Goal: Book appointment/travel/reservation

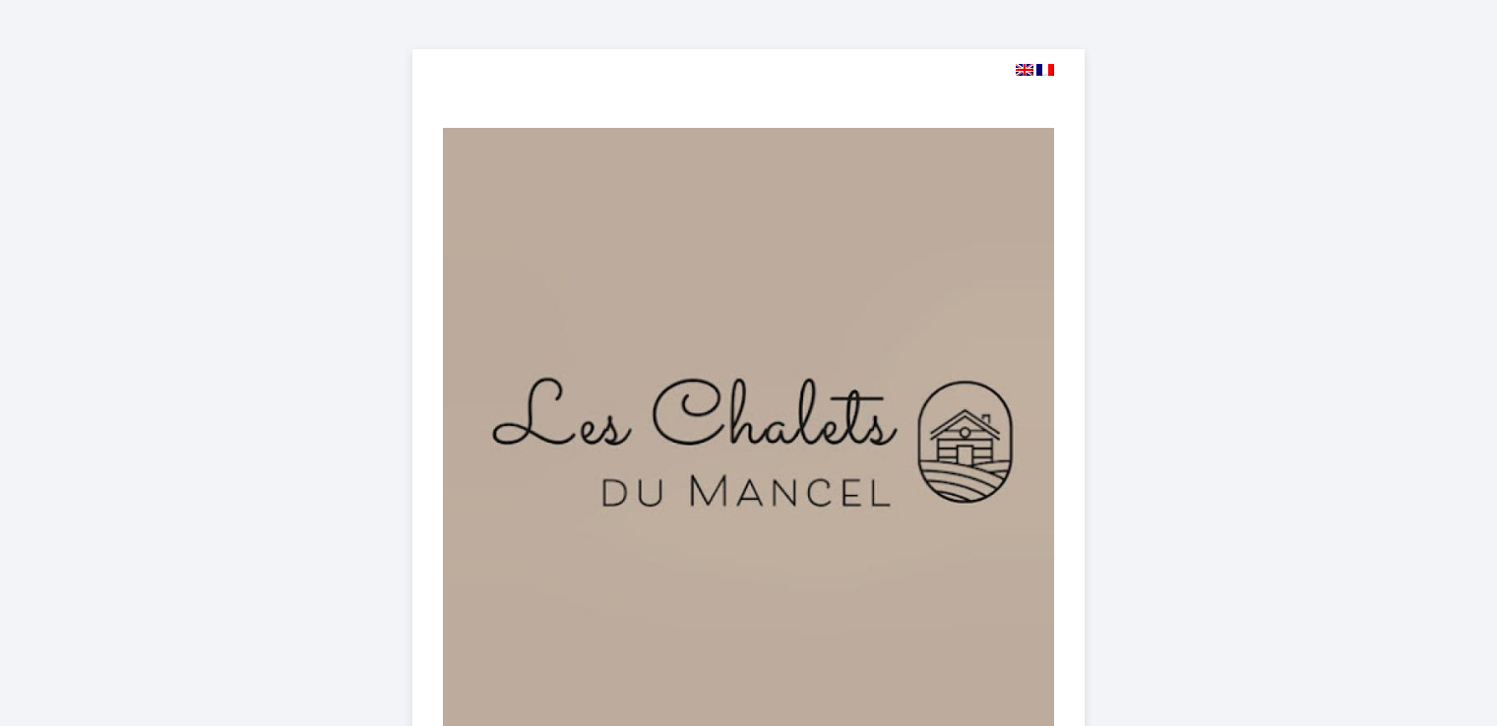
select select
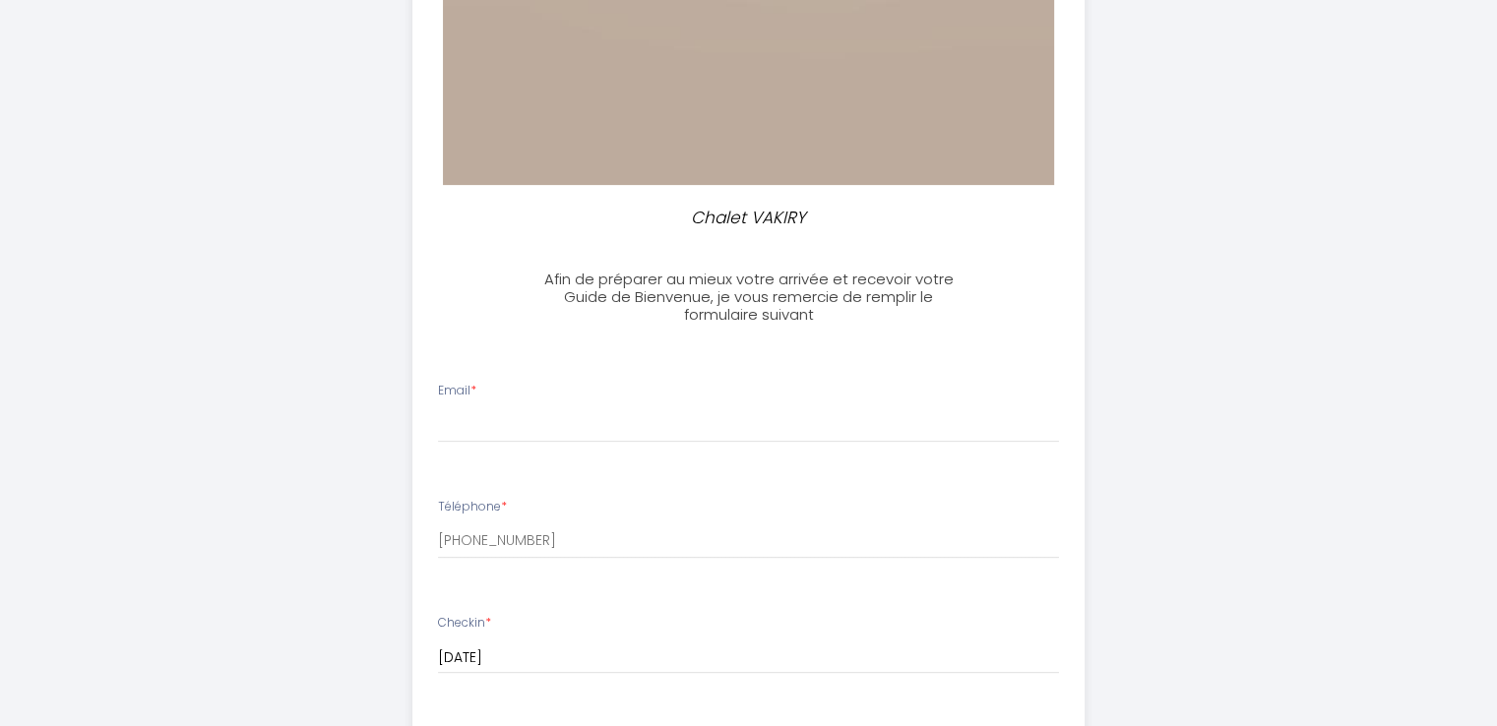
scroll to position [591, 0]
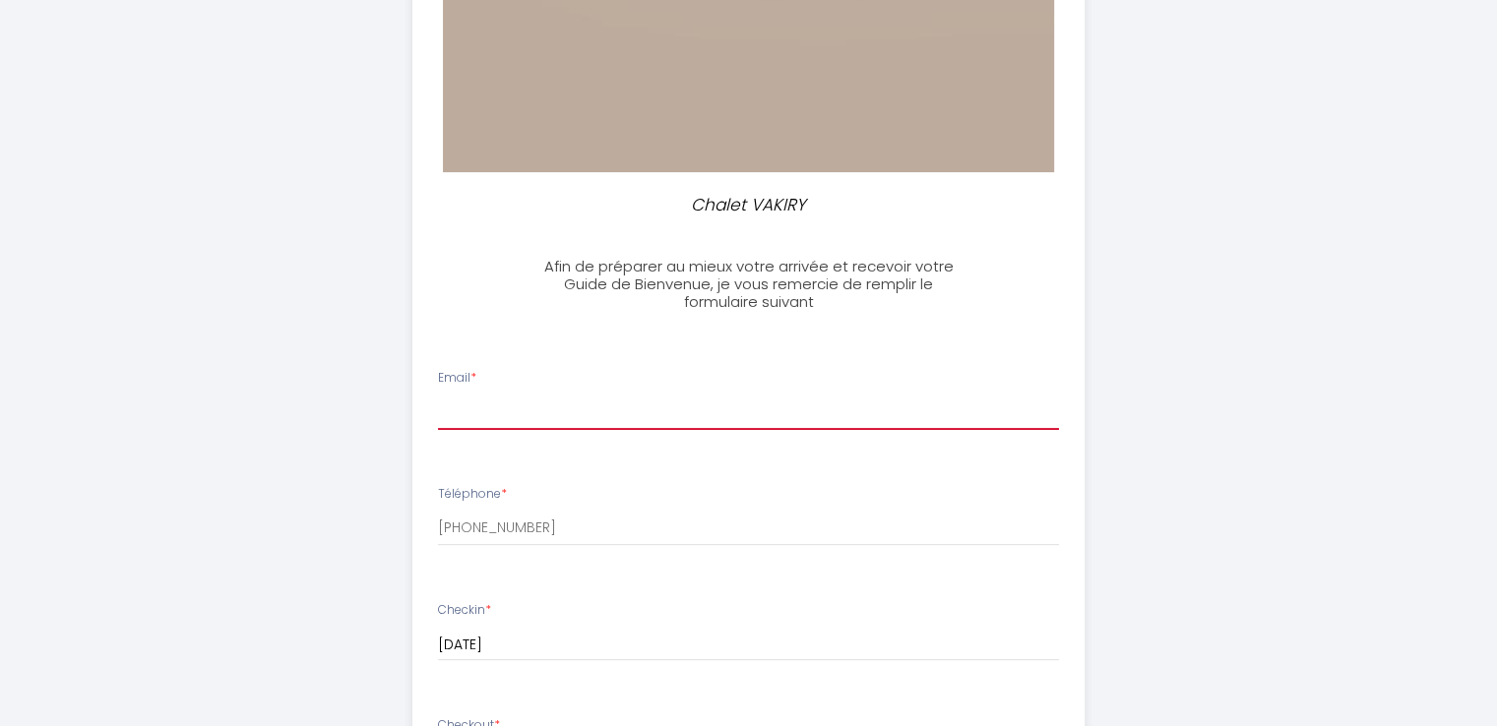
click at [648, 395] on input "Email *" at bounding box center [748, 412] width 621 height 35
type input "[EMAIL_ADDRESS][DOMAIN_NAME]"
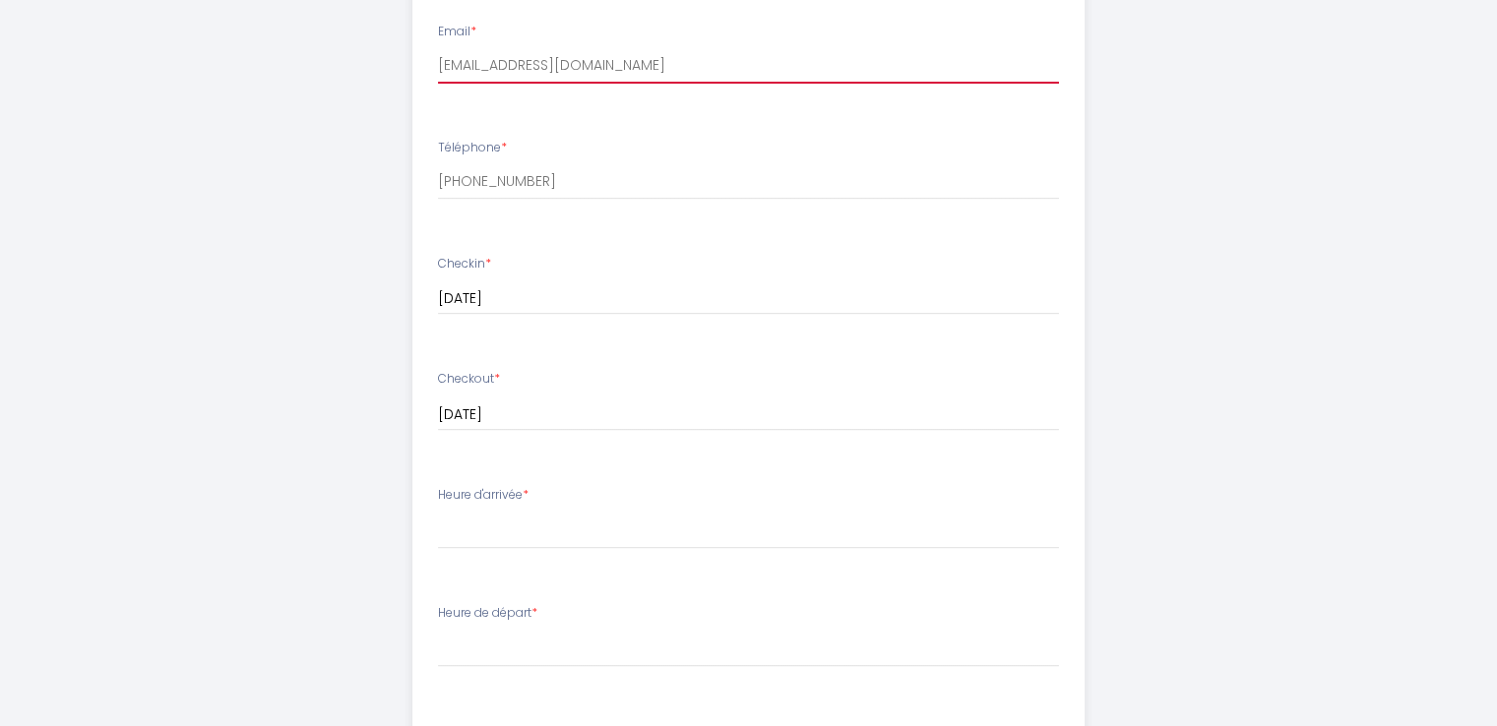
scroll to position [984, 0]
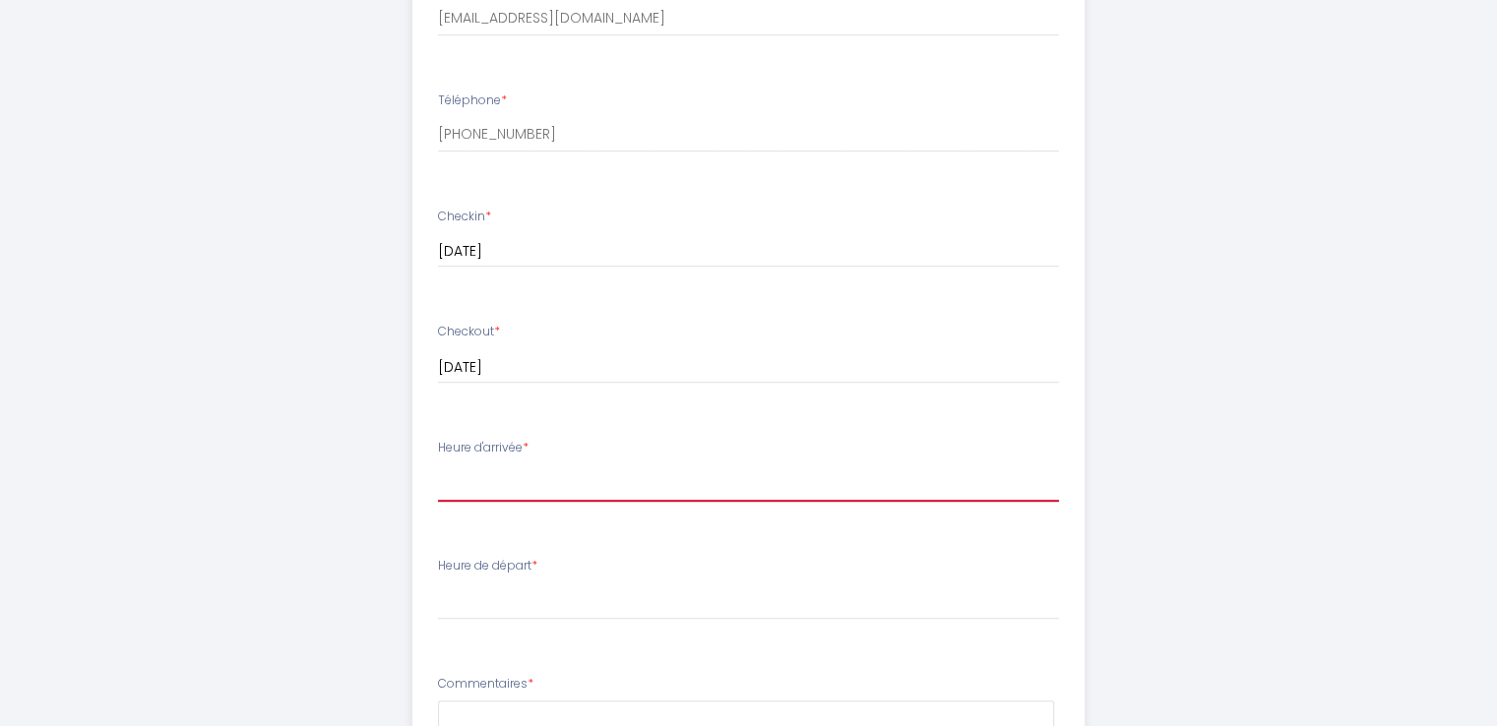
click at [554, 483] on select "16:00 16:30 17:00 17:30 18:00 18:30 19:00 19:30 20:00 20:30 21:00 21:30 22:00 2…" at bounding box center [748, 483] width 621 height 37
select select "16:00"
click at [438, 465] on select "16:00 16:30 17:00 17:30 18:00 18:30 19:00 19:30 20:00 20:30 21:00 21:30 22:00 2…" at bounding box center [748, 483] width 621 height 37
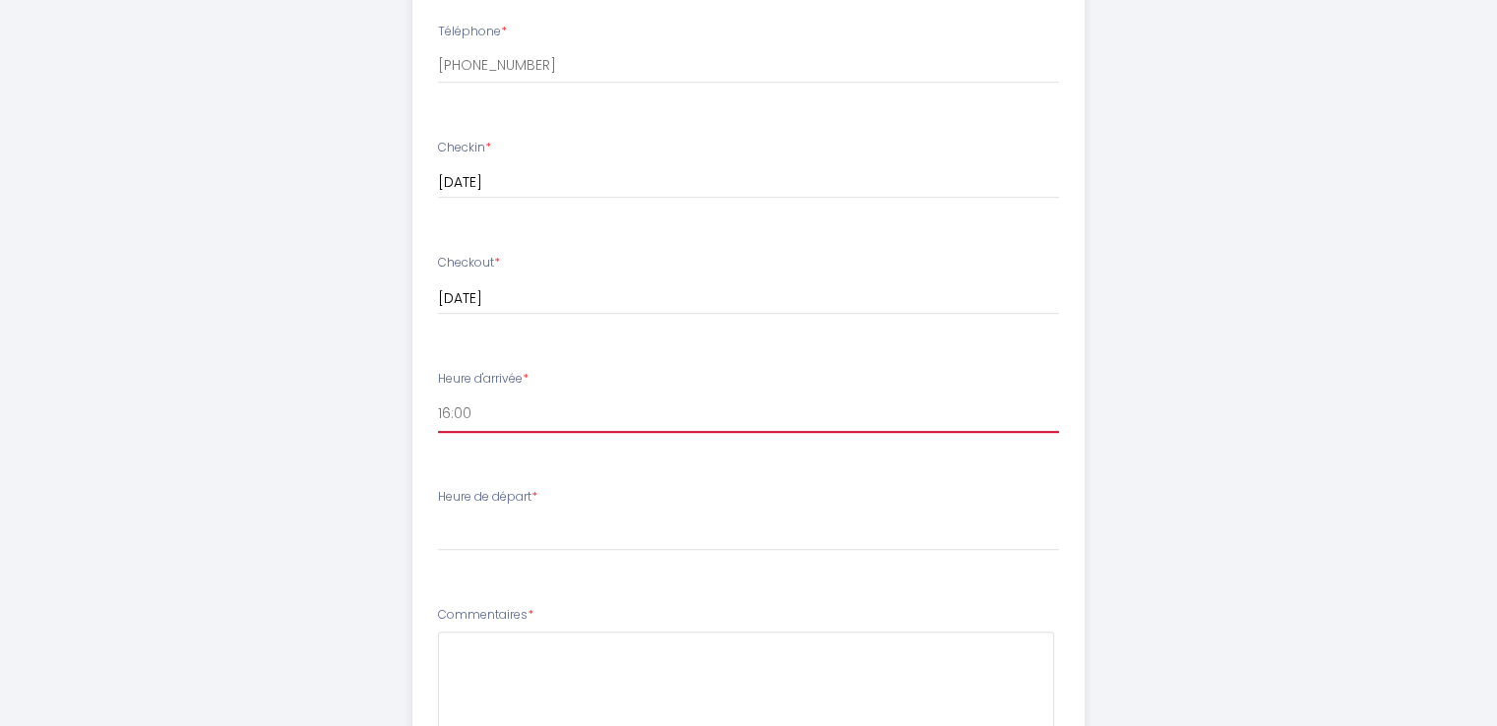
scroll to position [1083, 0]
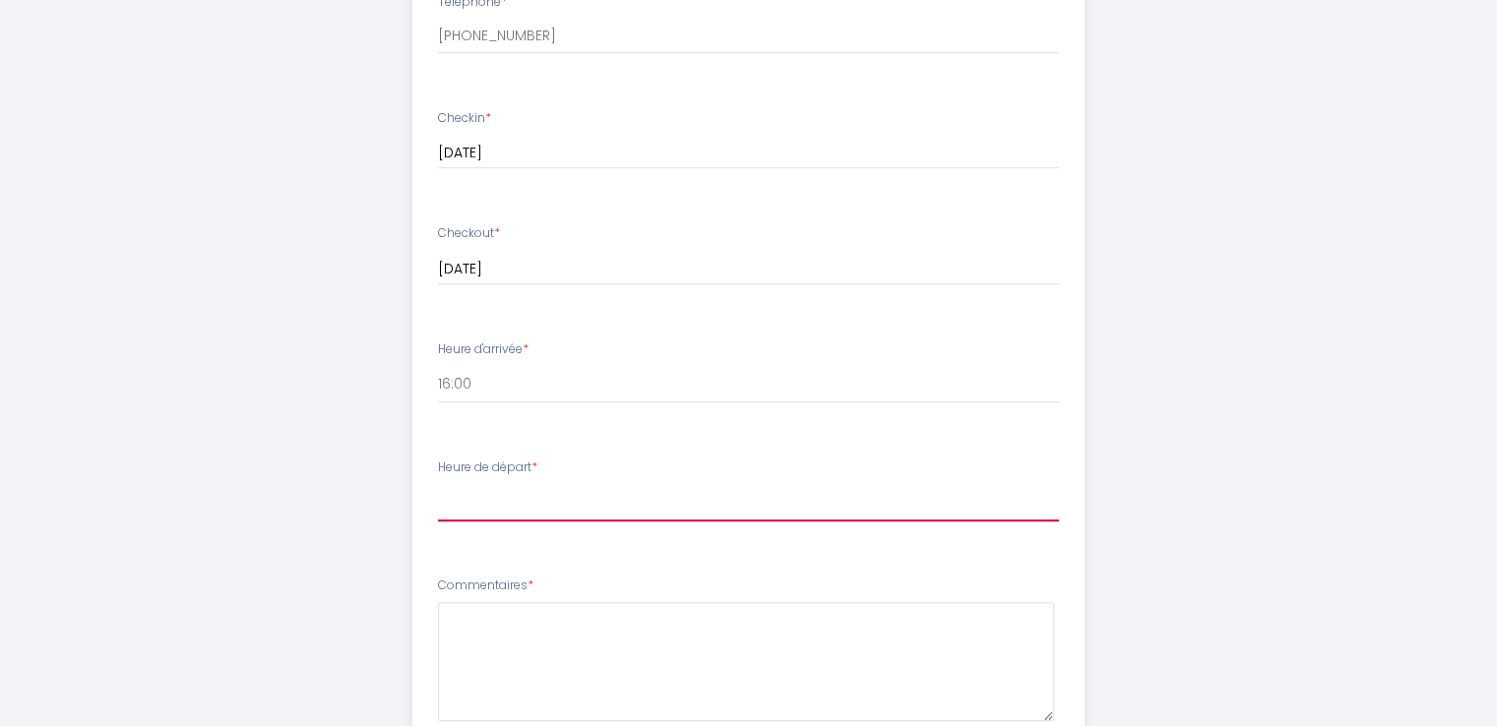
click at [459, 503] on select "00:00 00:30 01:00 01:30 02:00 02:30 03:00 03:30 04:00 04:30 05:00 05:30 06:00 0…" at bounding box center [748, 502] width 621 height 37
select select "11:00"
click at [438, 484] on select "00:00 00:30 01:00 01:30 02:00 02:30 03:00 03:30 04:00 04:30 05:00 05:30 06:00 0…" at bounding box center [748, 502] width 621 height 37
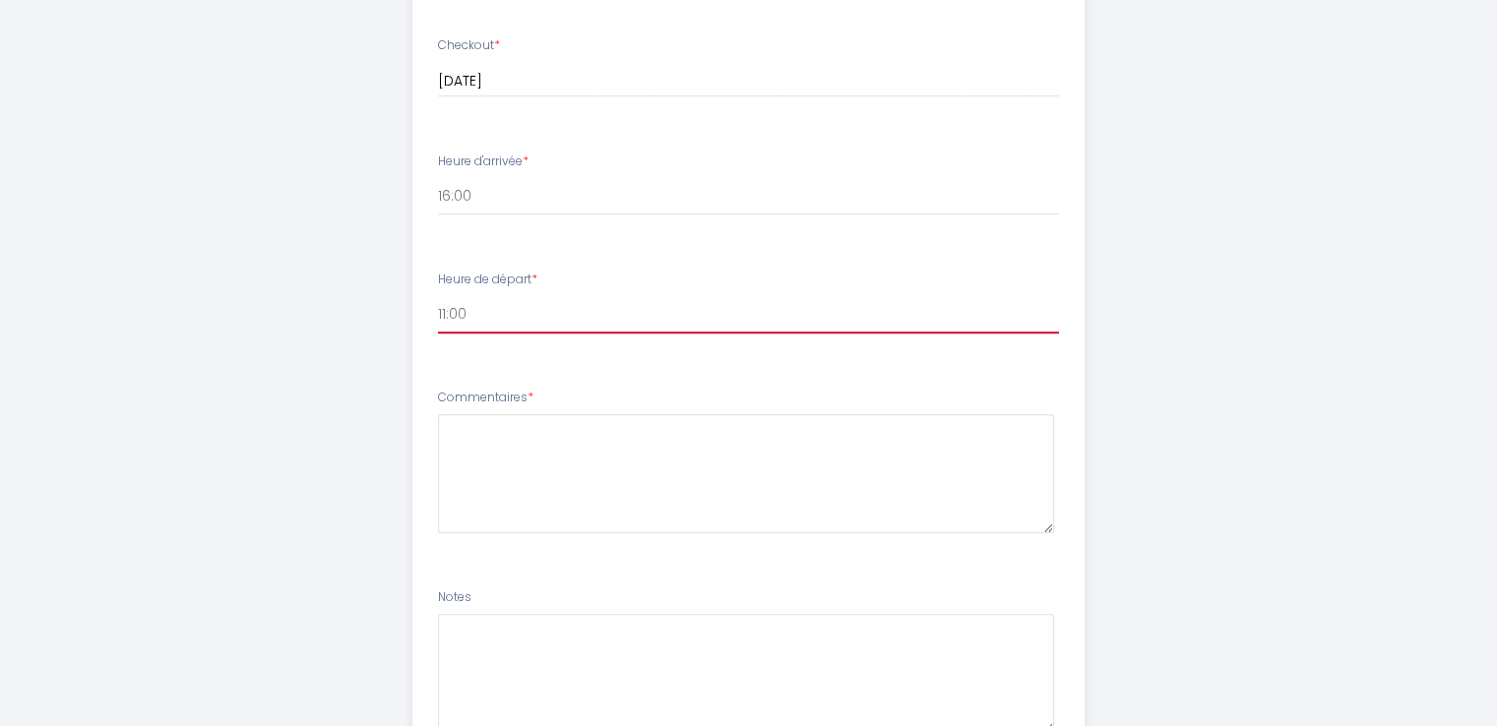
scroll to position [1280, 0]
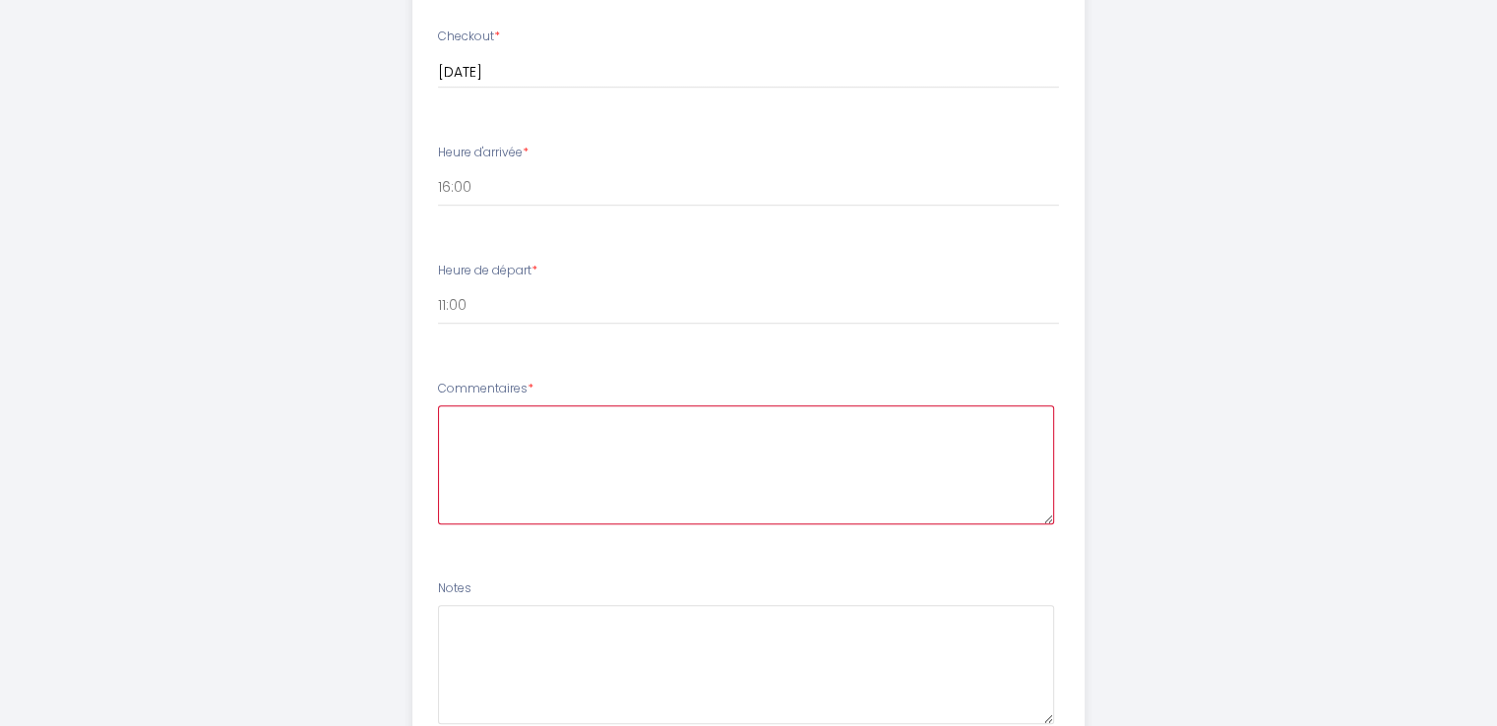
click at [466, 422] on textarea at bounding box center [746, 465] width 616 height 119
click at [632, 421] on textarea "Nous serons accompagné d'un petit chien" at bounding box center [746, 465] width 616 height 119
click at [750, 423] on textarea "Nous serons accompagnés d'un petit chien" at bounding box center [746, 465] width 616 height 119
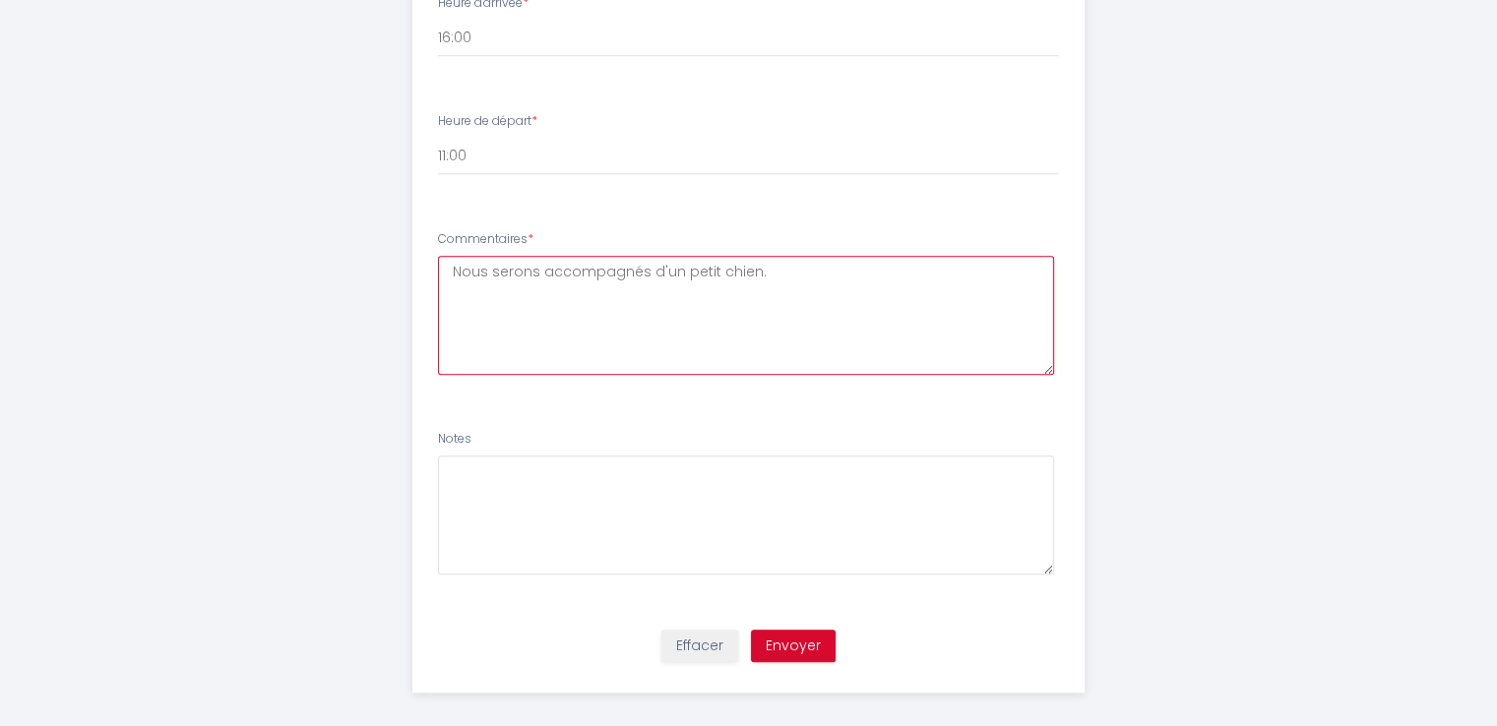
scroll to position [1444, 0]
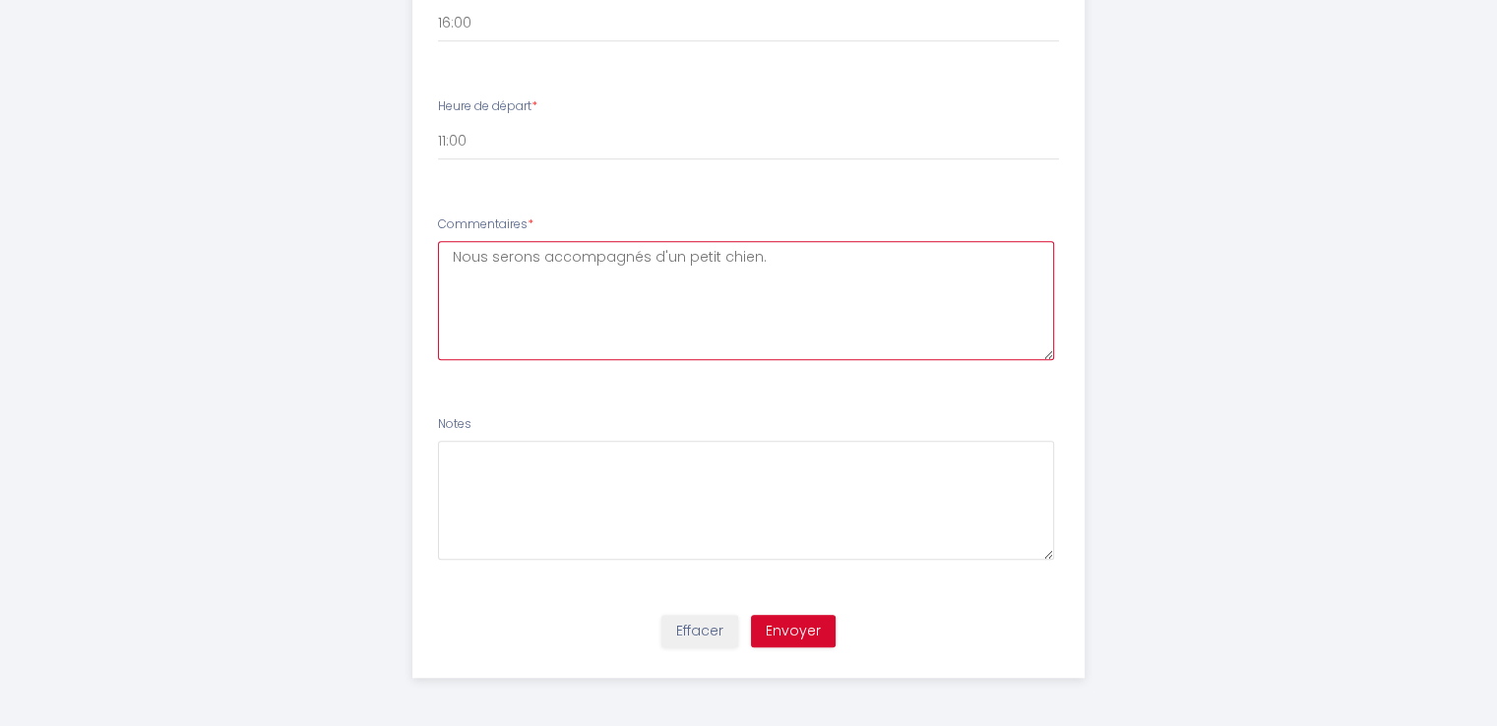
click at [452, 255] on textarea "Nous serons accompagnés d'un petit chien." at bounding box center [746, 300] width 616 height 119
click at [923, 276] on textarea "Bonjour. Je tenais à préciser que nous serons accompagnés d'un petit chien." at bounding box center [746, 300] width 616 height 119
type textarea "Bonjour. Je tenais à préciser que nous serons accompagnés d'un petit chien. [GE…"
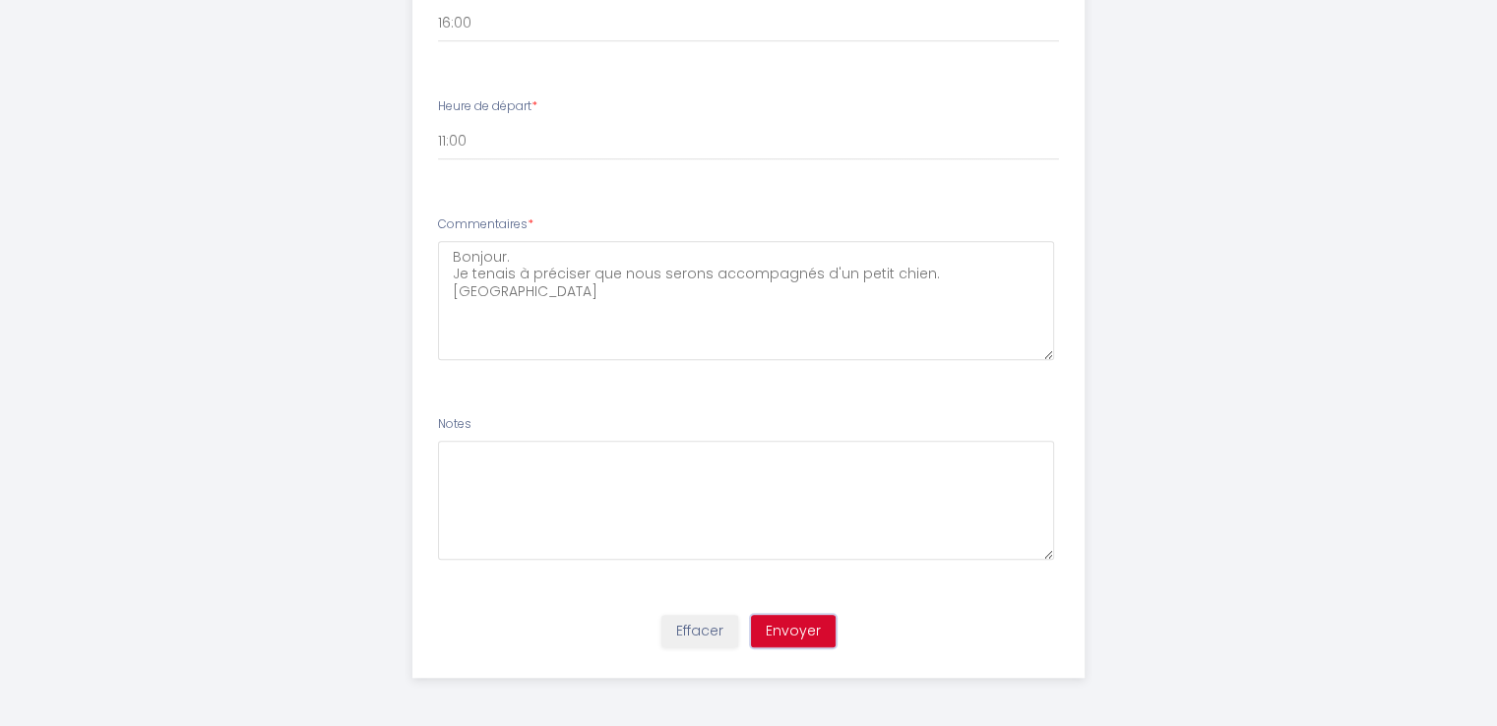
click at [787, 633] on button "Envoyer" at bounding box center [793, 631] width 85 height 33
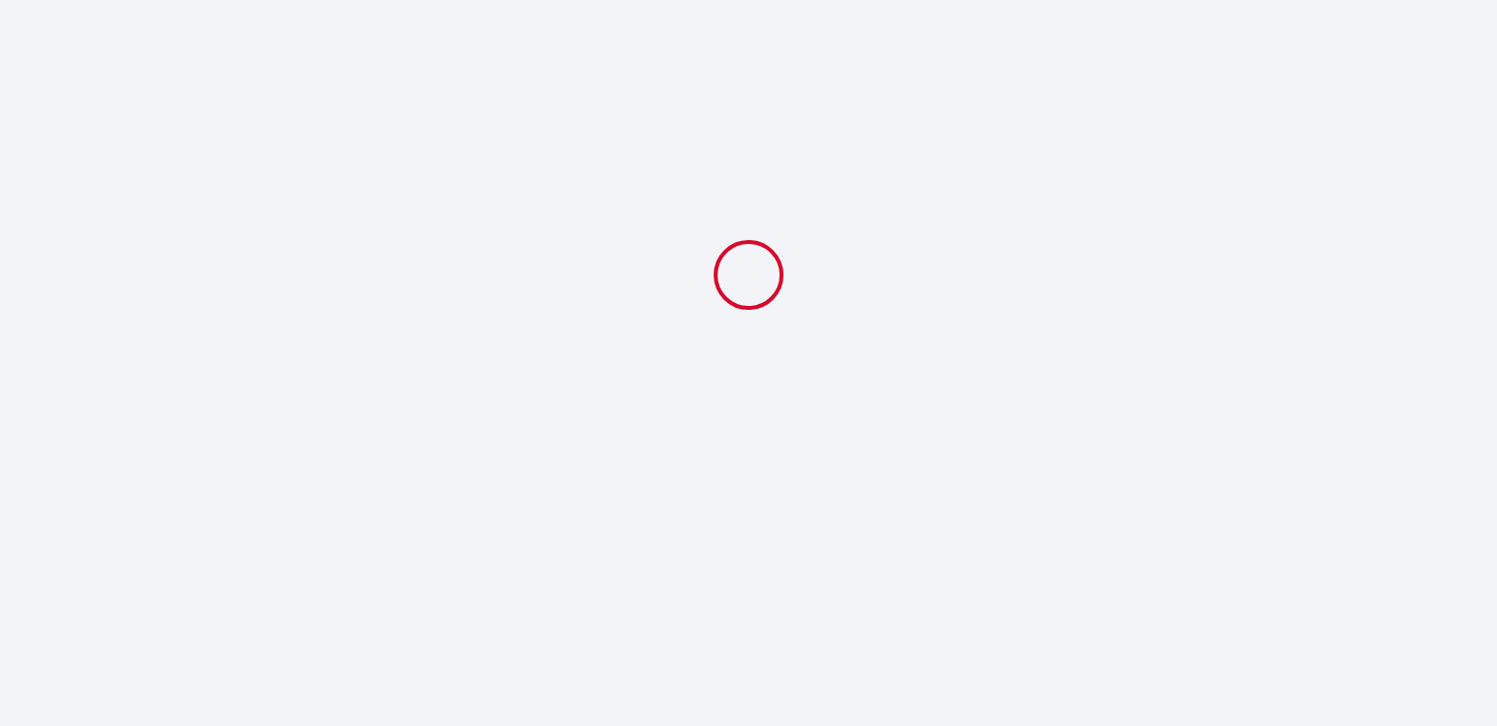
select select "11:00"
